Goal: Check status: Check status

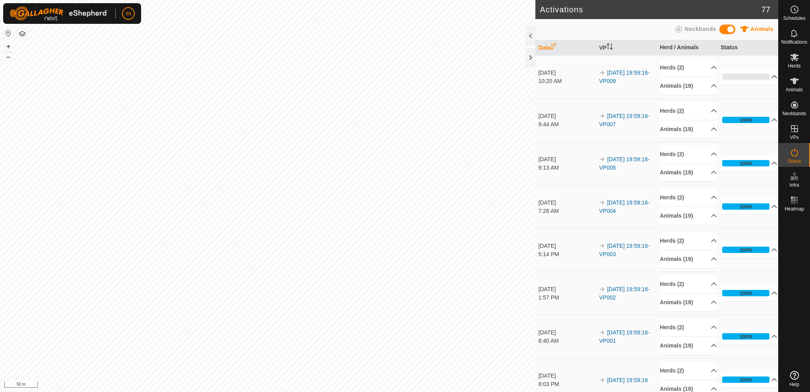
click at [771, 77] on icon at bounding box center [774, 77] width 6 height 6
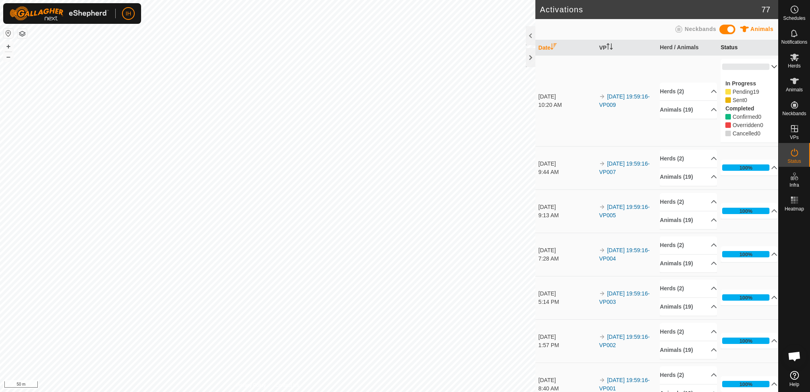
click at [760, 46] on th "Status" at bounding box center [747, 47] width 61 height 15
click at [770, 65] on p-accordion-header "0%" at bounding box center [748, 67] width 57 height 16
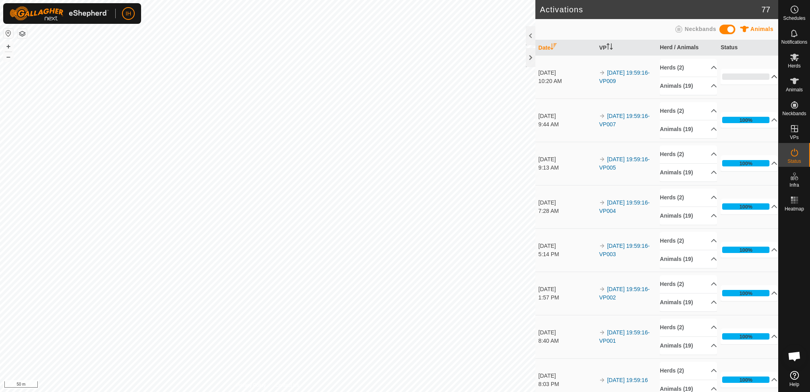
drag, startPoint x: 733, startPoint y: 30, endPoint x: 723, endPoint y: 27, distance: 10.4
click at [733, 30] on span at bounding box center [727, 30] width 16 height 10
click at [710, 90] on p-accordion-header "Neckbands (19)" at bounding box center [688, 86] width 57 height 18
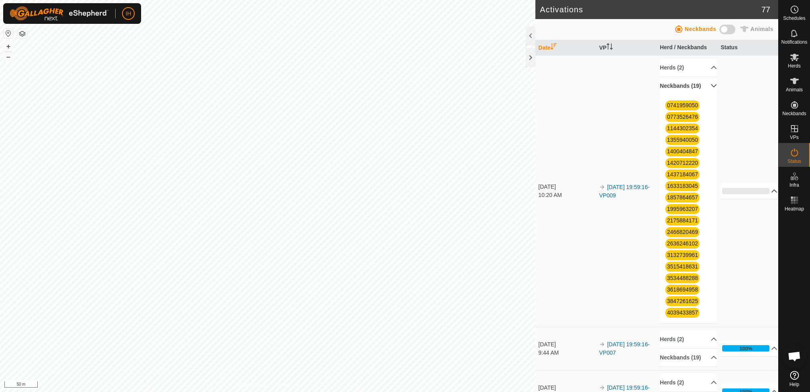
click at [710, 90] on p-accordion-header "Neckbands (19)" at bounding box center [688, 86] width 57 height 18
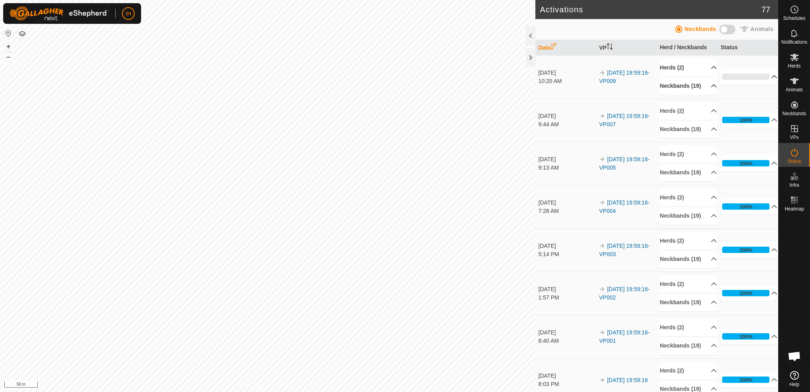
click at [711, 66] on p-accordion-header "Herds (2)" at bounding box center [688, 68] width 57 height 18
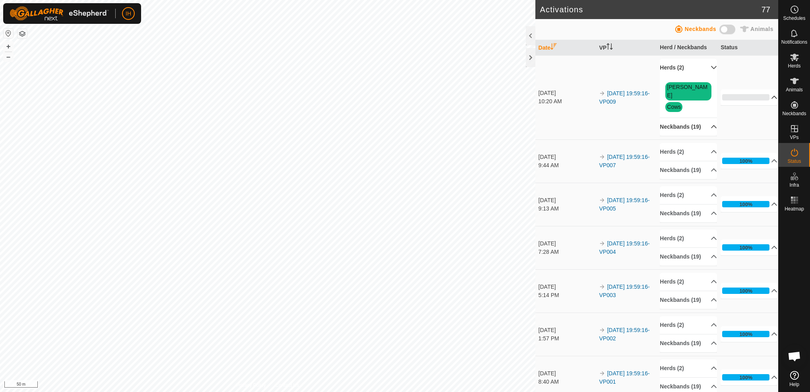
click at [711, 66] on p-accordion-header "Herds (2)" at bounding box center [688, 68] width 57 height 18
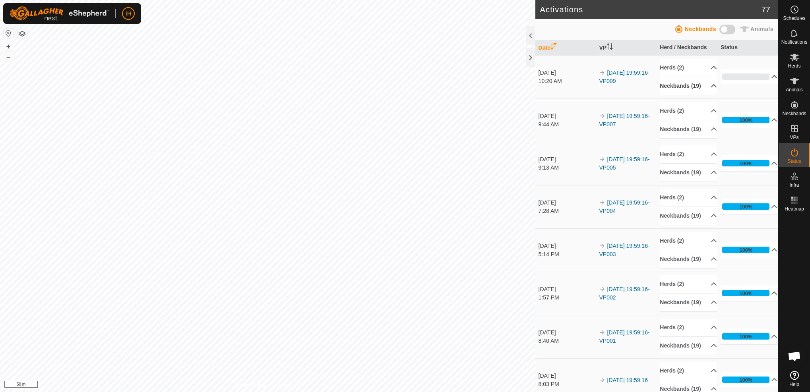
click at [724, 28] on span at bounding box center [727, 30] width 16 height 10
